Goal: Task Accomplishment & Management: Manage account settings

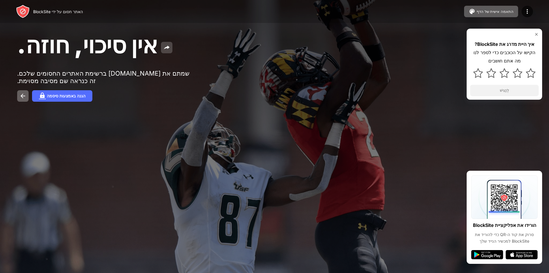
click at [163, 45] on img at bounding box center [166, 47] width 7 height 7
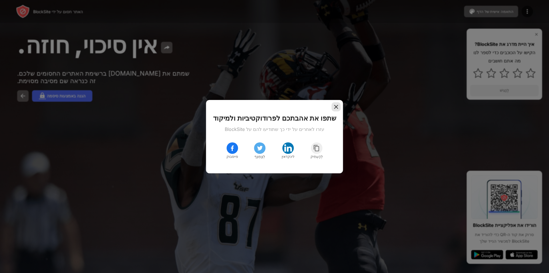
click at [334, 104] on img at bounding box center [337, 107] width 6 height 6
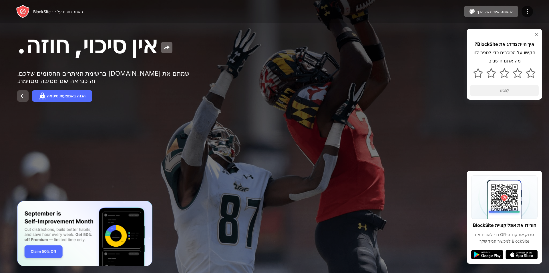
click at [19, 96] on img at bounding box center [22, 95] width 7 height 7
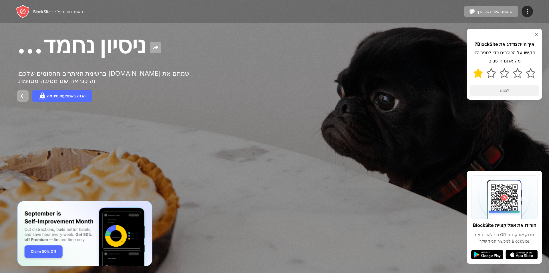
click at [475, 72] on img at bounding box center [479, 73] width 10 height 10
drag, startPoint x: 496, startPoint y: 90, endPoint x: 498, endPoint y: 85, distance: 4.4
click at [497, 90] on button "לְהַגִישׁ" at bounding box center [504, 90] width 69 height 11
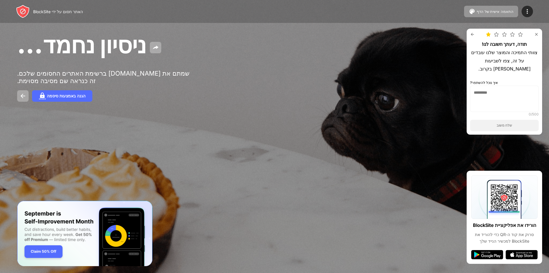
click at [536, 35] on img at bounding box center [537, 34] width 5 height 5
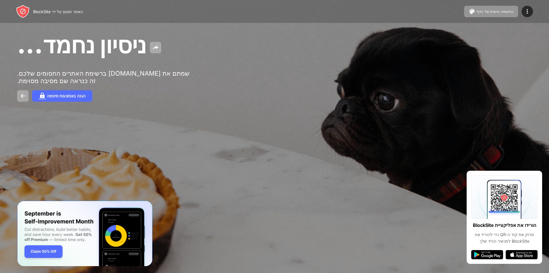
drag, startPoint x: 143, startPoint y: 158, endPoint x: 132, endPoint y: 189, distance: 33.2
click at [131, 187] on div at bounding box center [274, 136] width 549 height 273
click at [152, 46] on img at bounding box center [155, 47] width 7 height 7
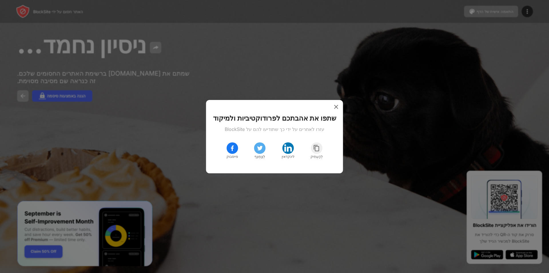
drag, startPoint x: 322, startPoint y: 105, endPoint x: 328, endPoint y: 107, distance: 6.9
click at [322, 105] on div "שתפו את אהבתכם לפרודוקטיביות ולמיקוד עזרו לאחרים על ידי כך שתודיעו להם על Block…" at bounding box center [274, 136] width 137 height 73
click at [328, 107] on div "שתפו את אהבתכם לפרודוקטיביות ולמיקוד עזרו לאחרים על ידי כך שתודיעו להם על Block…" at bounding box center [274, 137] width 123 height 60
drag, startPoint x: 331, startPoint y: 106, endPoint x: 335, endPoint y: 101, distance: 6.3
click at [334, 104] on img at bounding box center [337, 107] width 6 height 6
